Goal: Task Accomplishment & Management: Use online tool/utility

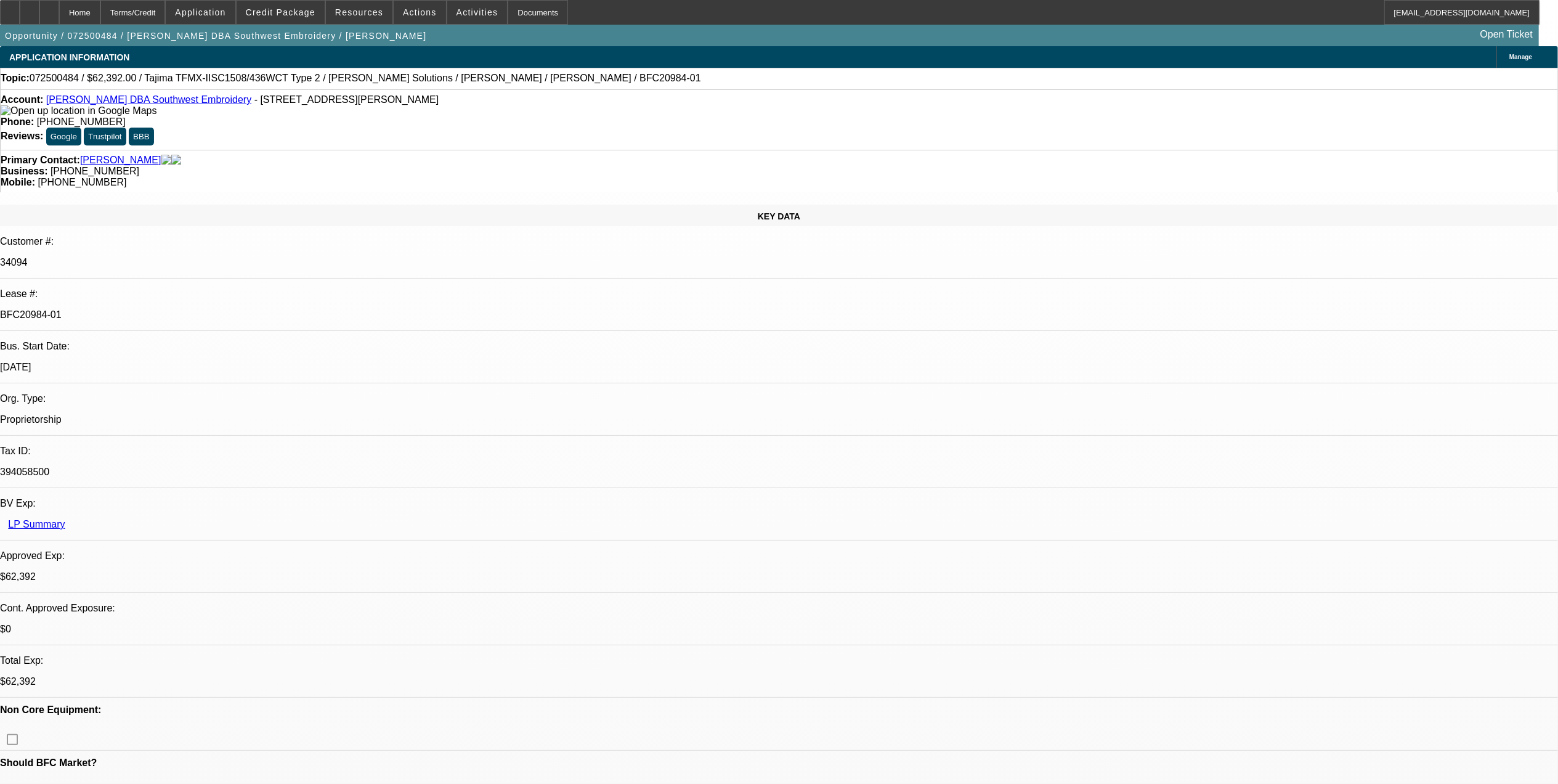
select select "0.2"
select select "2"
select select "0.1"
select select "0.2"
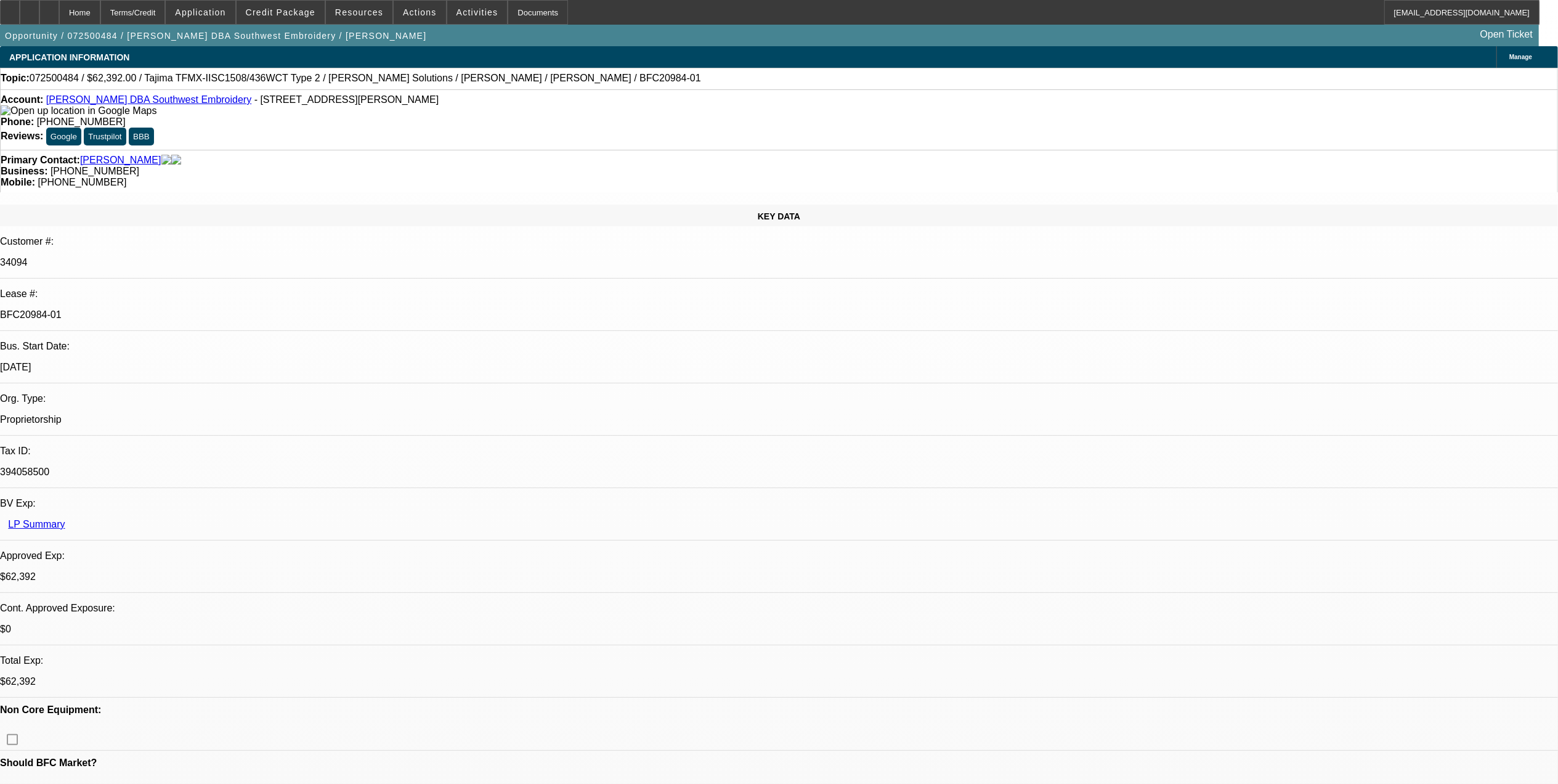
select select "2"
select select "0.1"
select select "0.15"
select select "2"
select select "0.1"
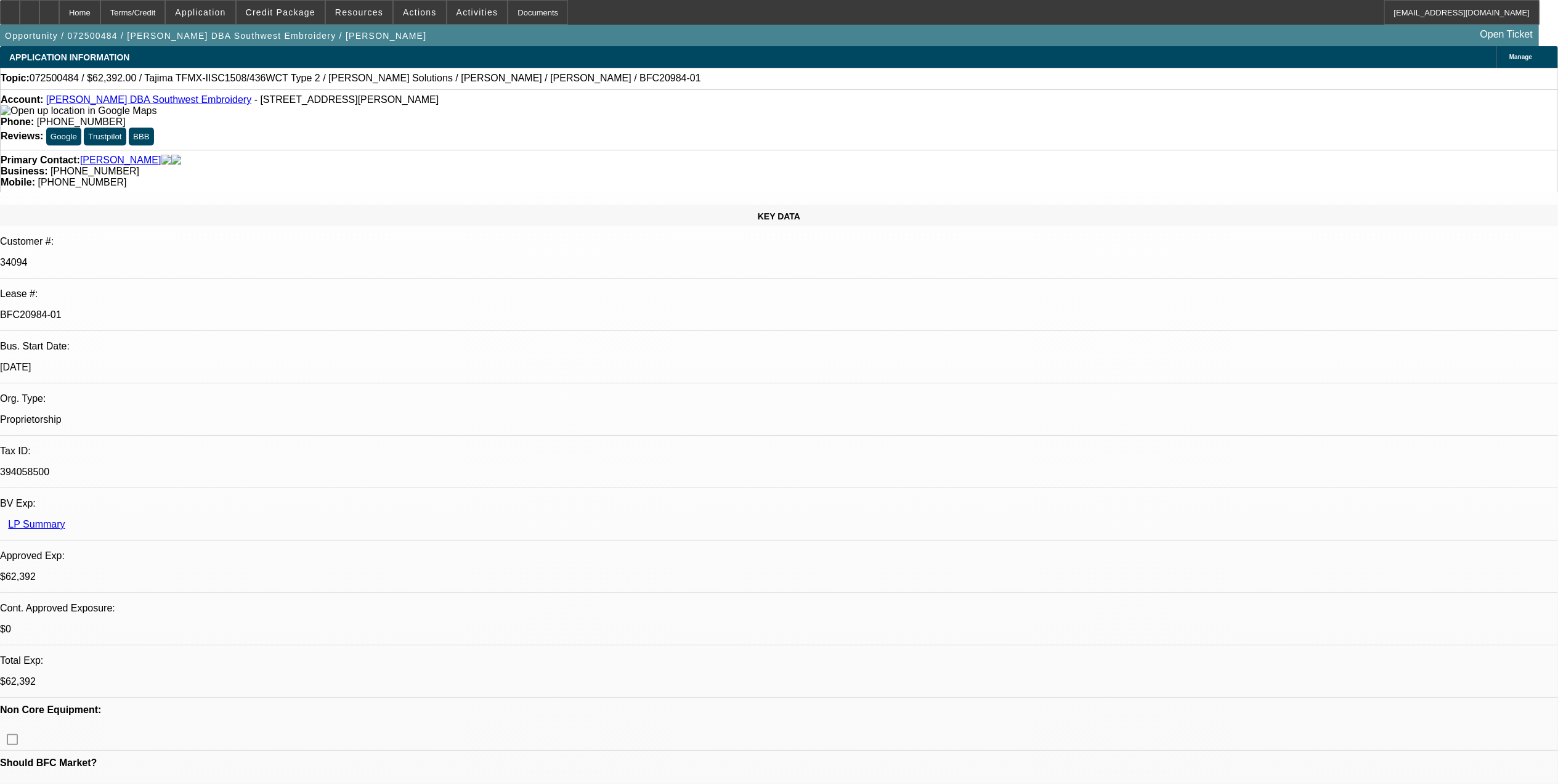
select select "0.15"
select select "2"
select select "0.1"
select select "1"
select select "2"
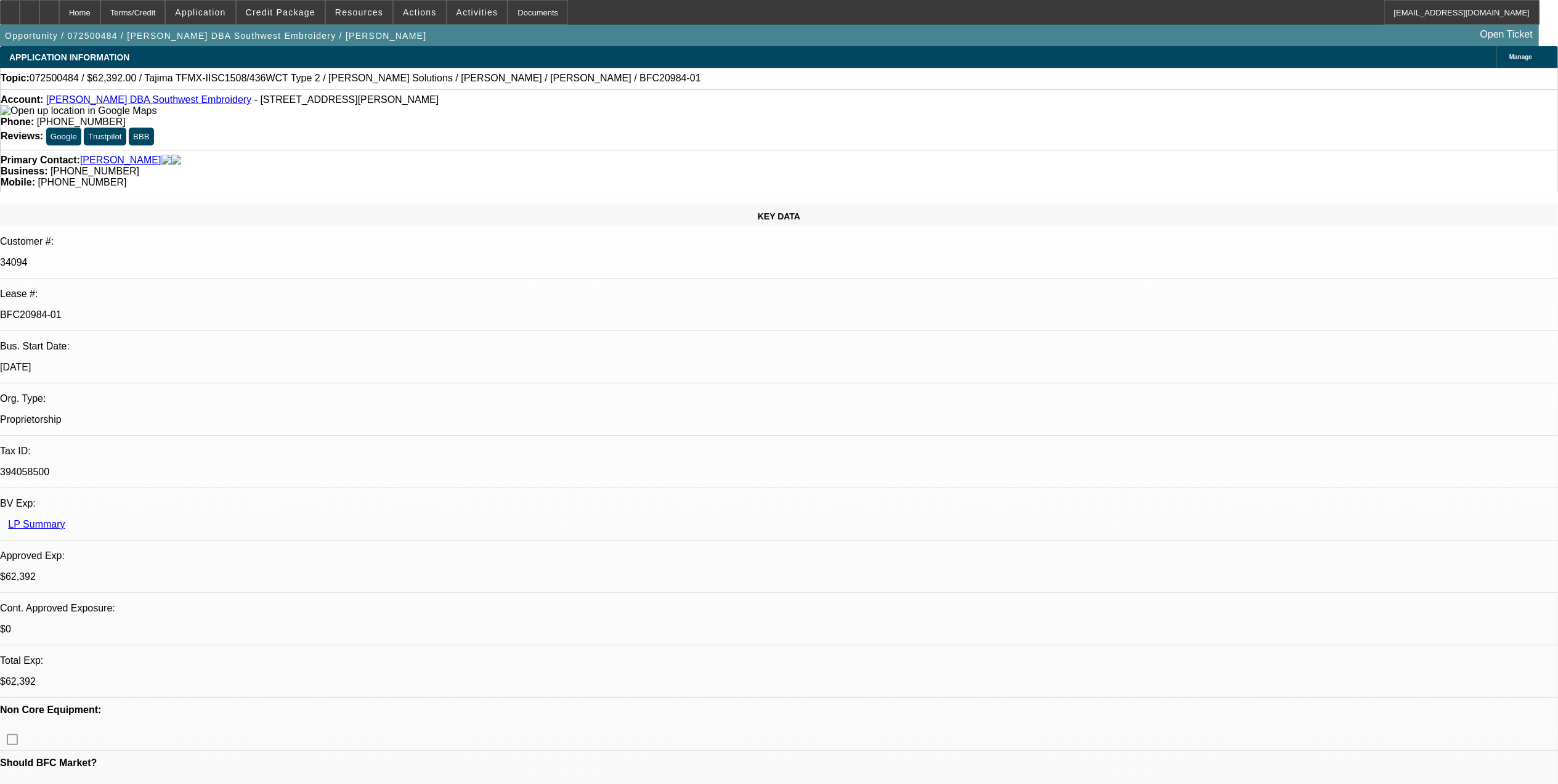
select select "4"
select select "1"
select select "2"
select select "4"
select select "1"
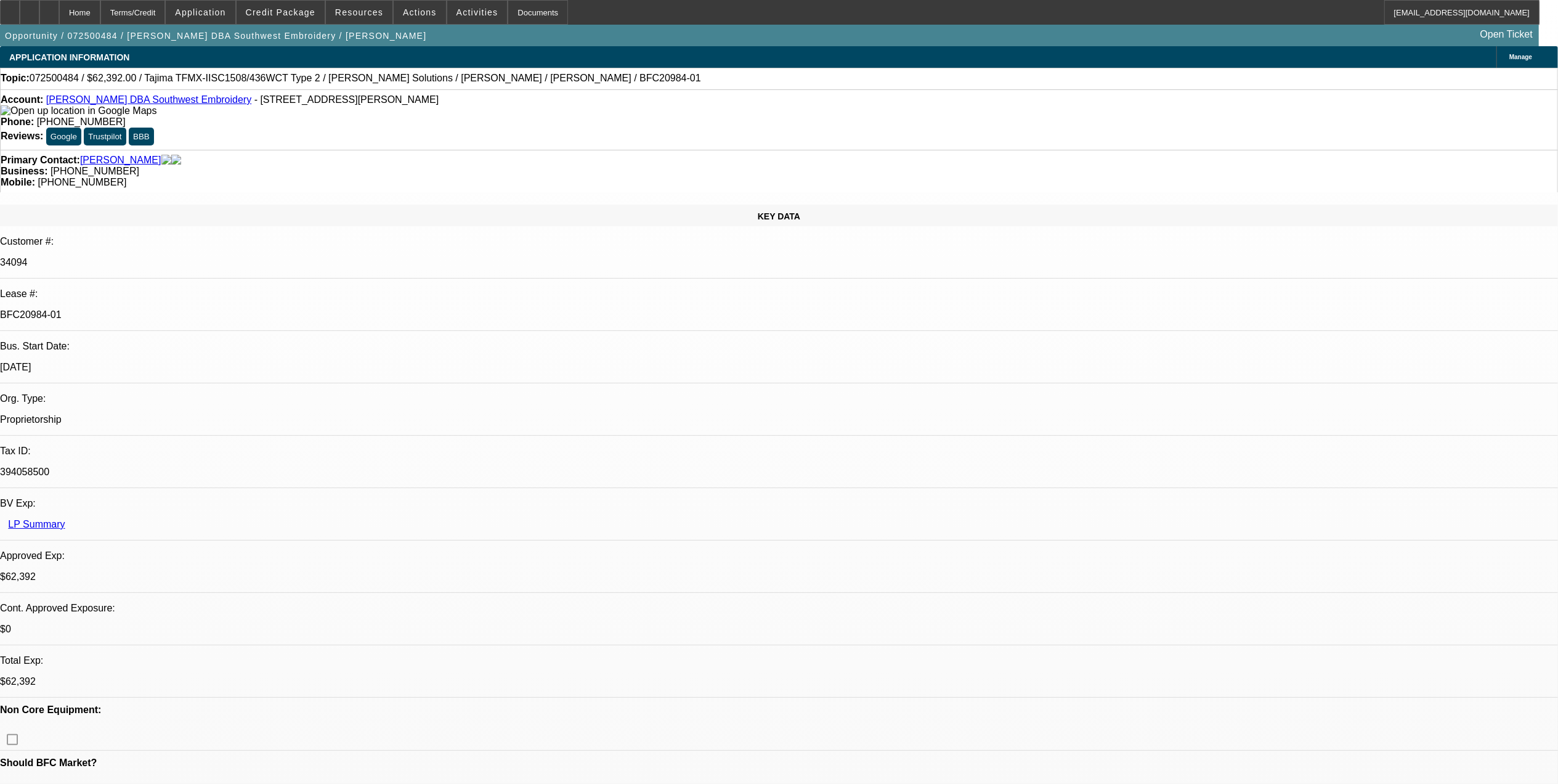
select select "2"
select select "4"
select select "1"
select select "2"
select select "4"
